Goal: Manage account settings

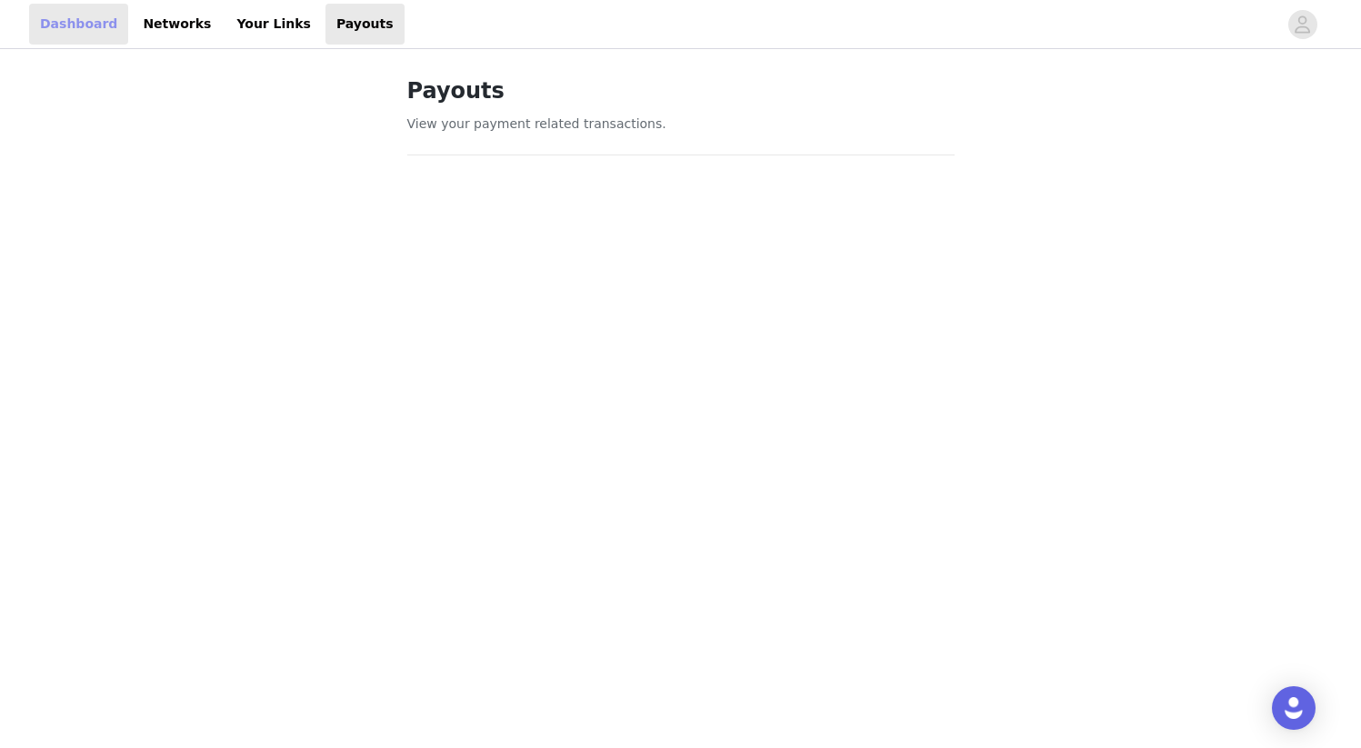
click at [77, 22] on link "Dashboard" at bounding box center [78, 24] width 99 height 41
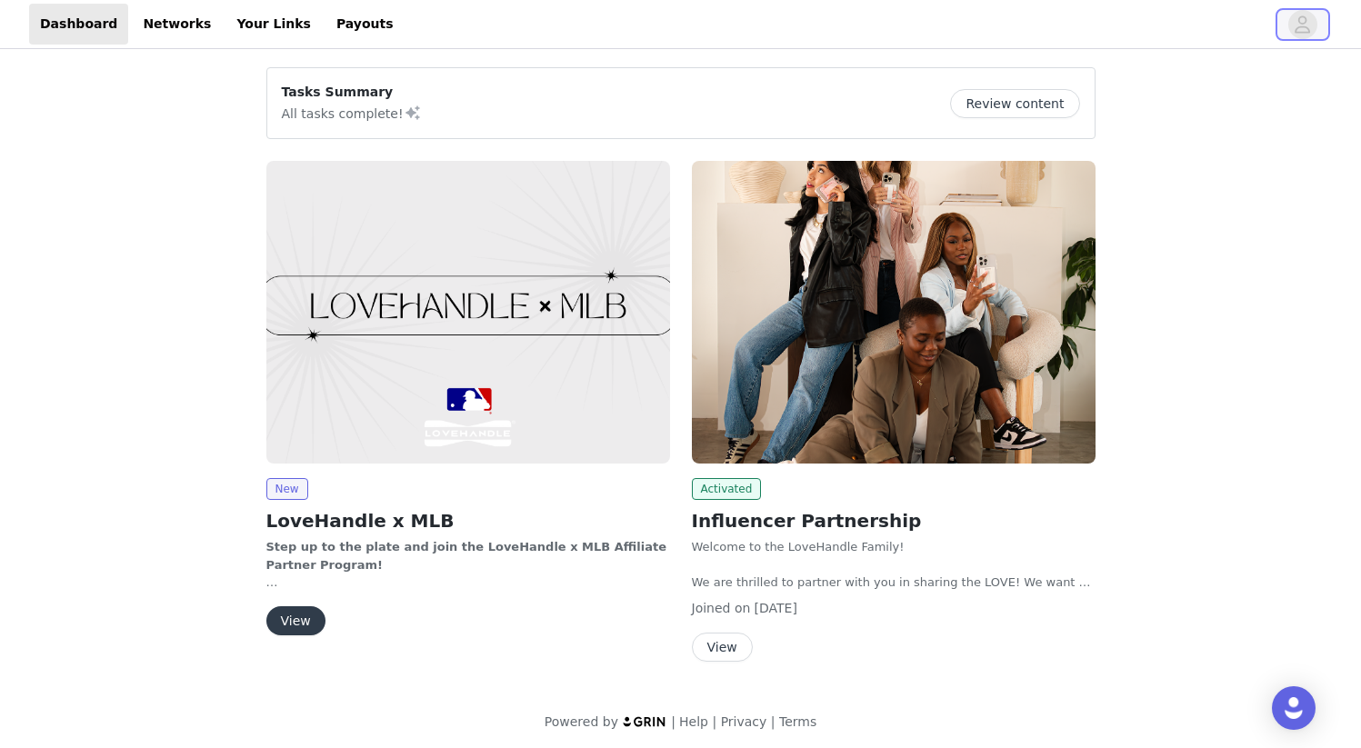
click at [1302, 26] on icon "avatar" at bounding box center [1303, 23] width 15 height 17
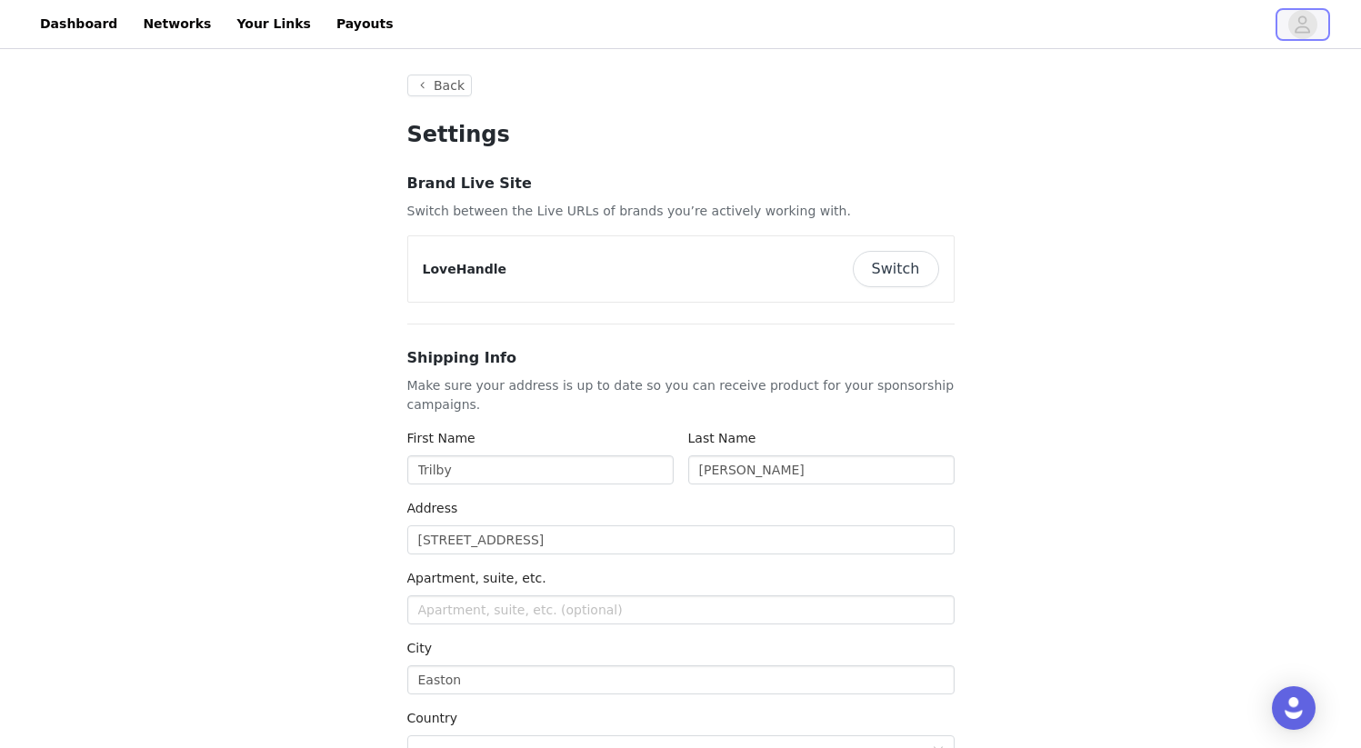
type input "+1 ([GEOGRAPHIC_DATA])"
click at [900, 265] on button "Switch" at bounding box center [896, 269] width 86 height 36
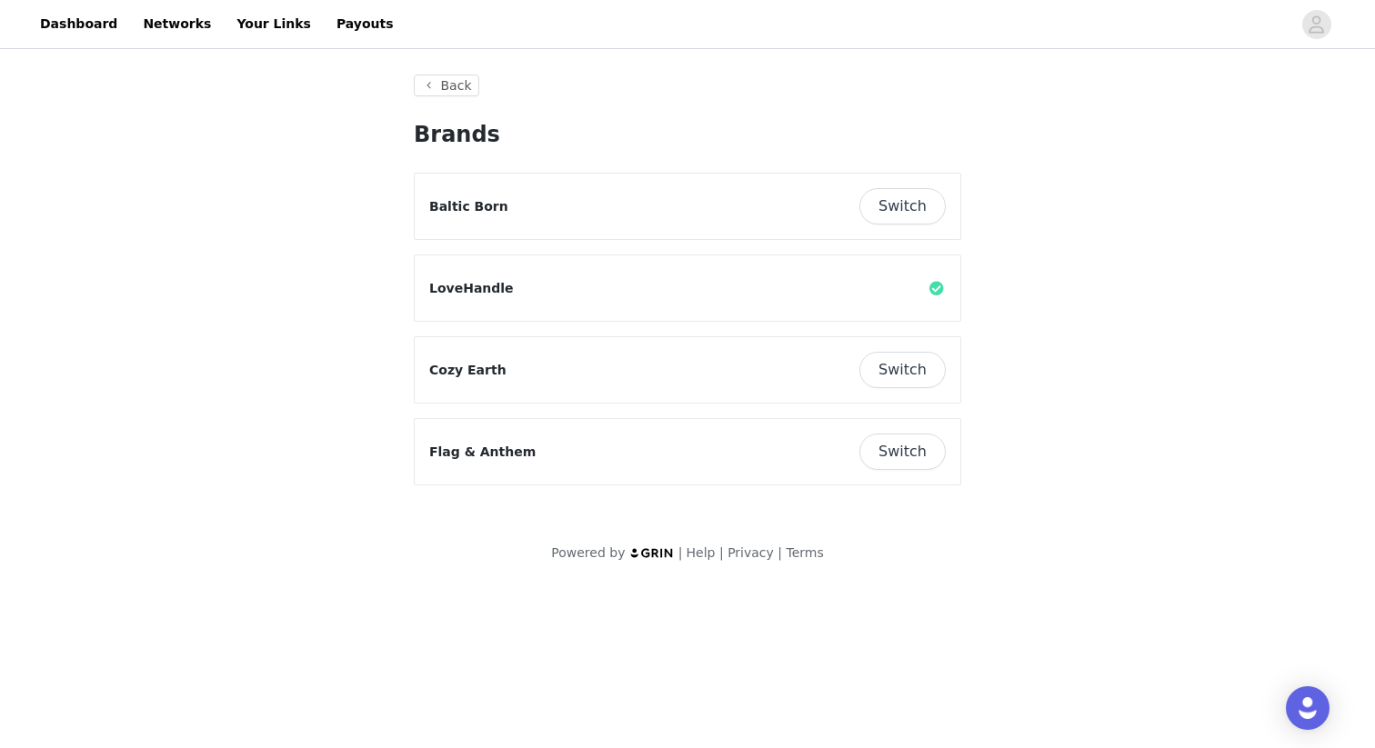
click at [898, 375] on button "Switch" at bounding box center [902, 370] width 86 height 36
